Goal: Check status: Check status

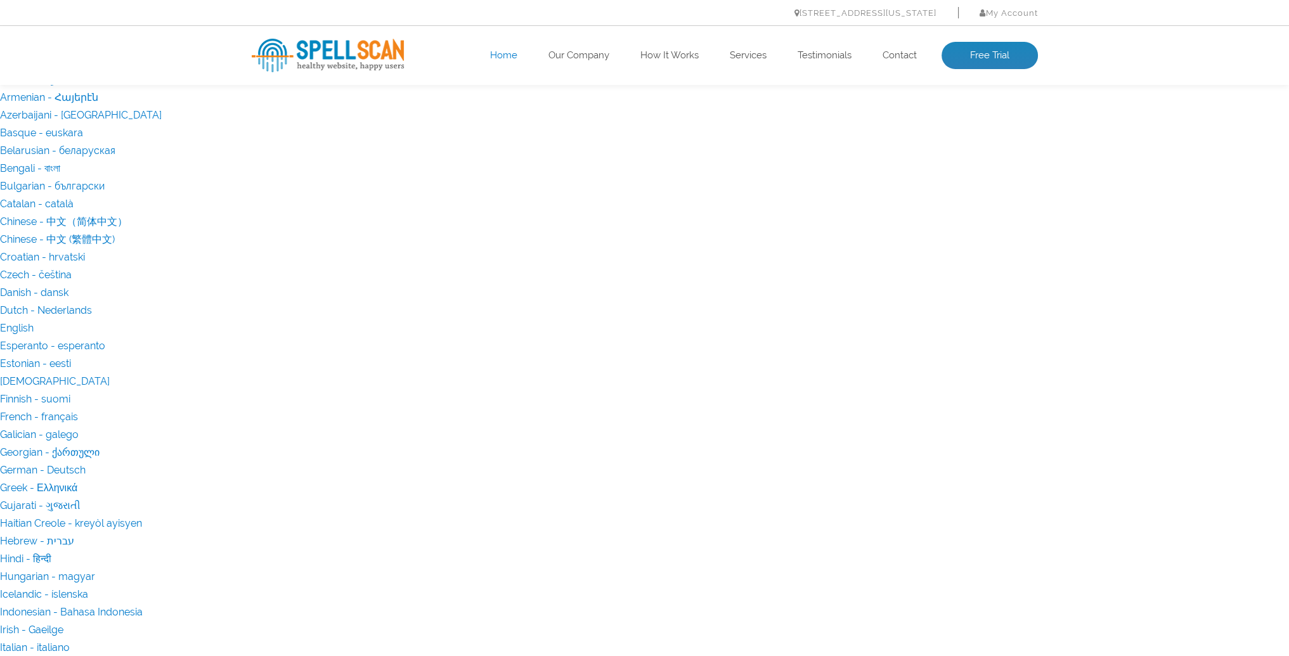
type input "[DOMAIN_NAME]"
drag, startPoint x: 353, startPoint y: 1475, endPoint x: 304, endPoint y: 1527, distance: 71.8
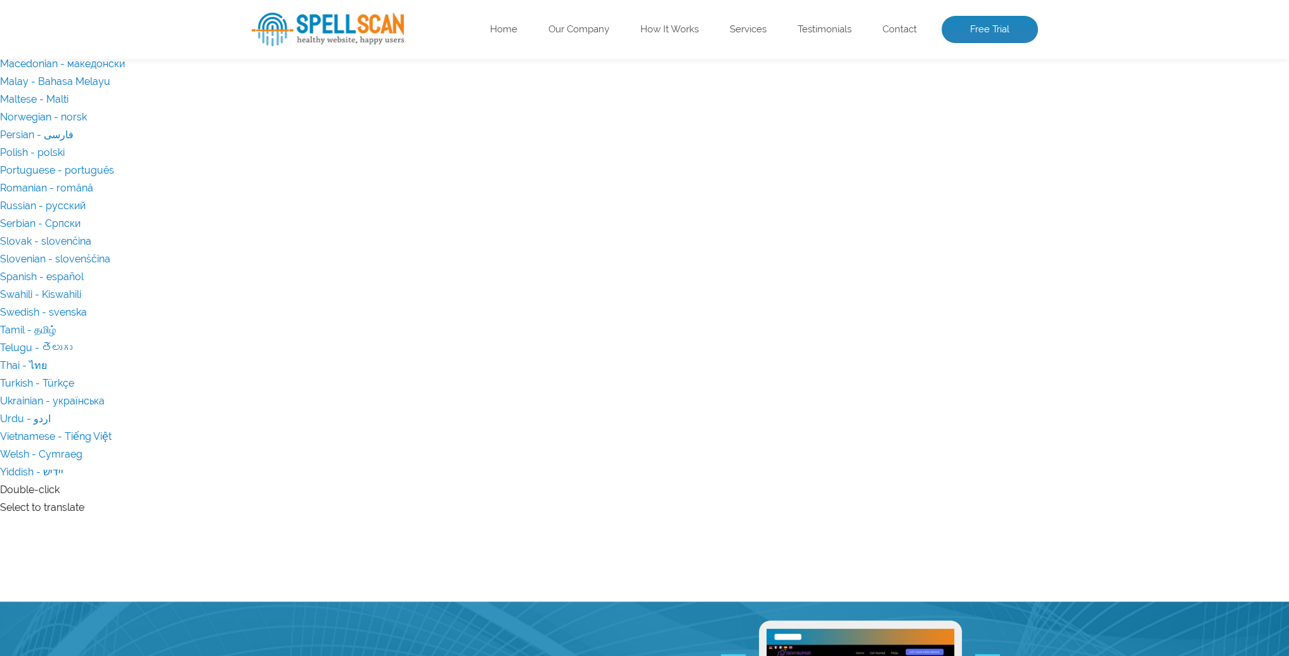
scroll to position [739, 0]
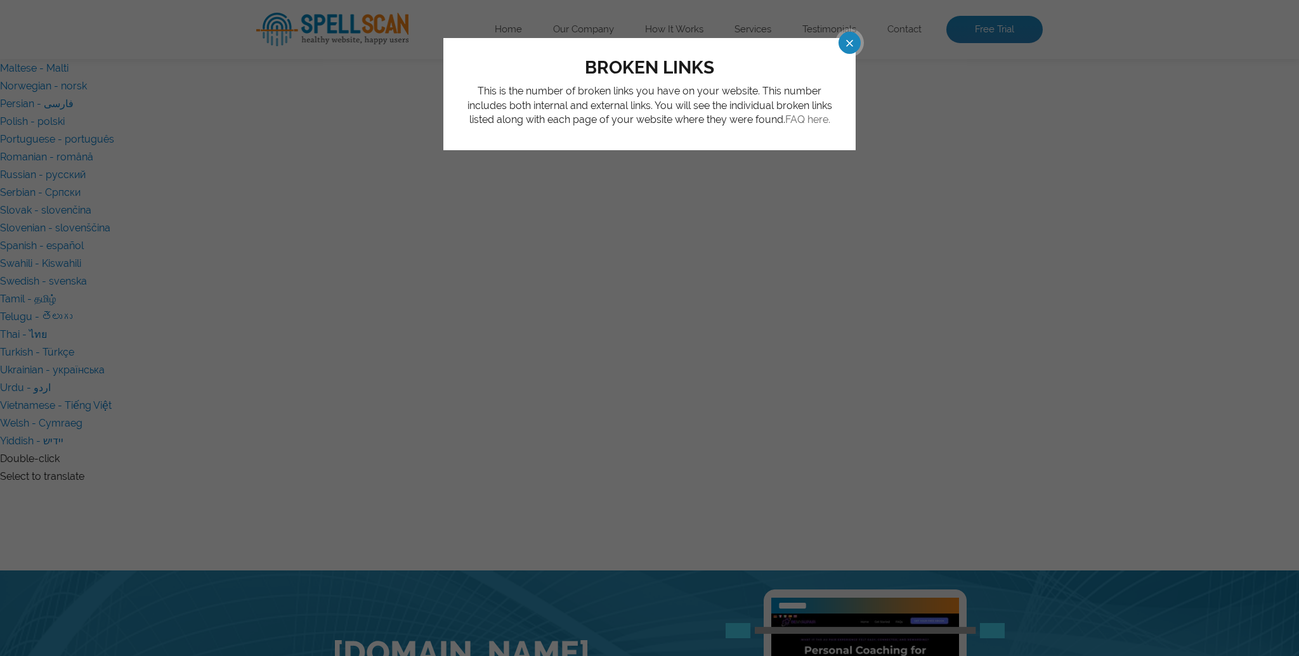
click at [808, 120] on link "FAQ here." at bounding box center [807, 120] width 45 height 12
click at [842, 46] on span at bounding box center [838, 43] width 22 height 22
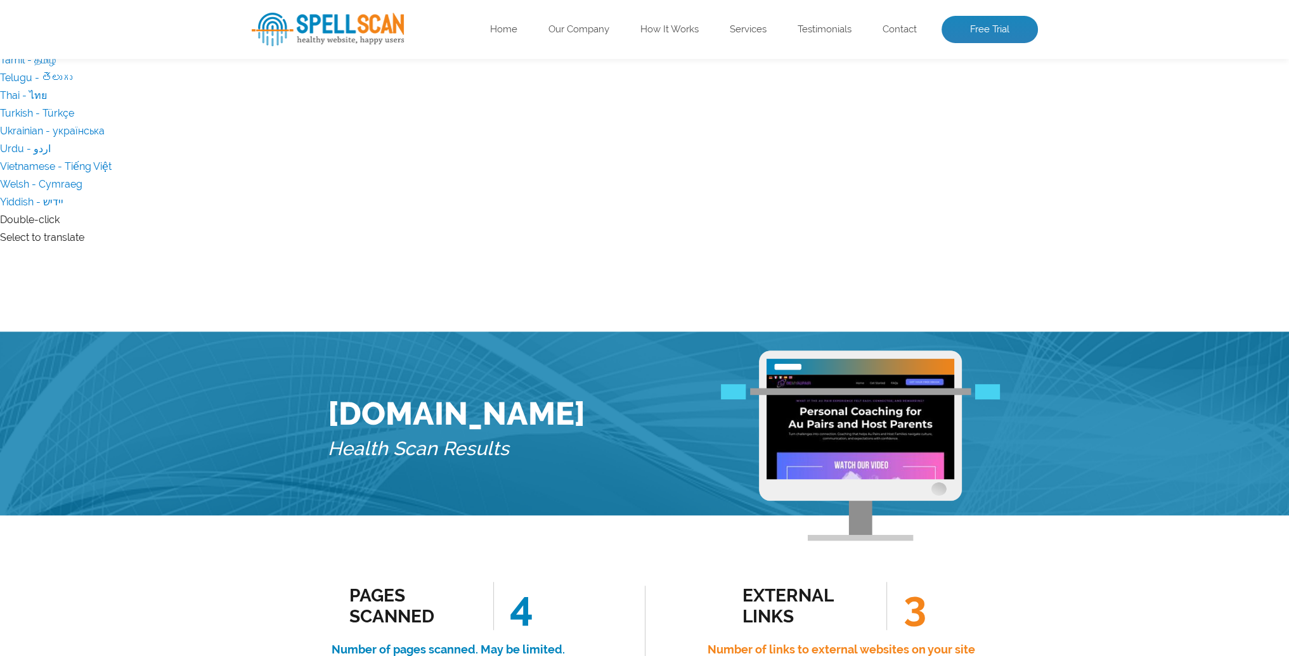
scroll to position [1078, 0]
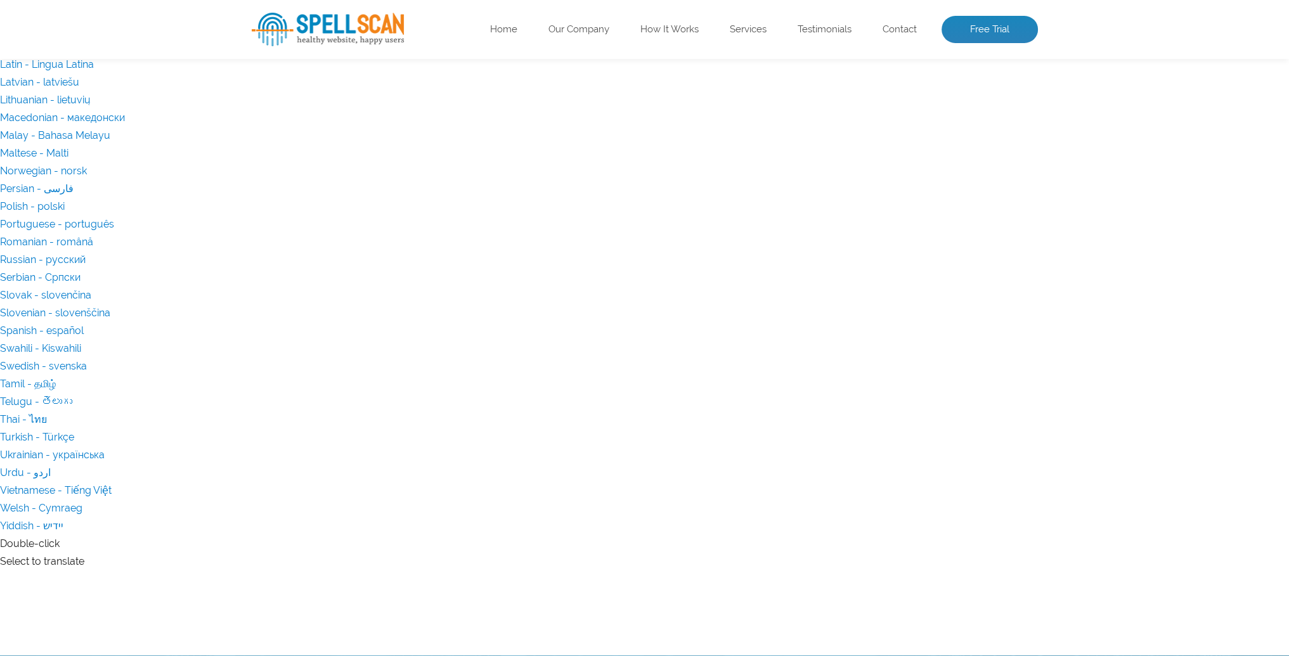
scroll to position [655, 0]
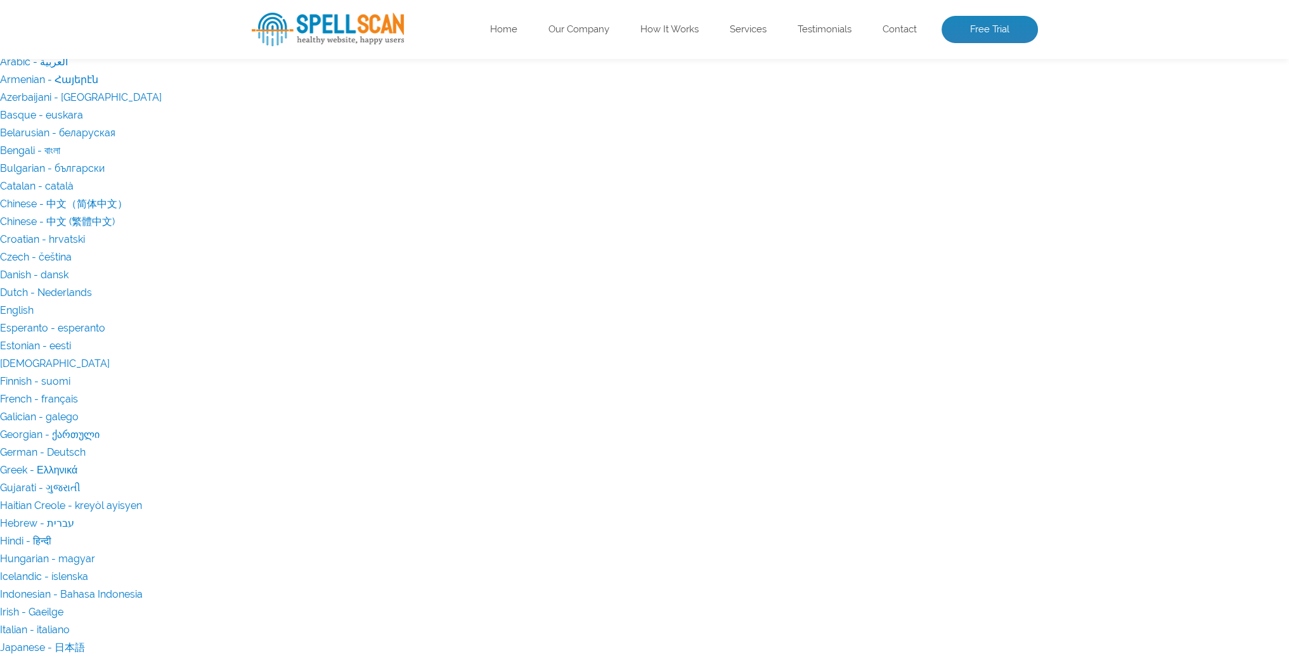
scroll to position [16, 0]
